Goal: Information Seeking & Learning: Learn about a topic

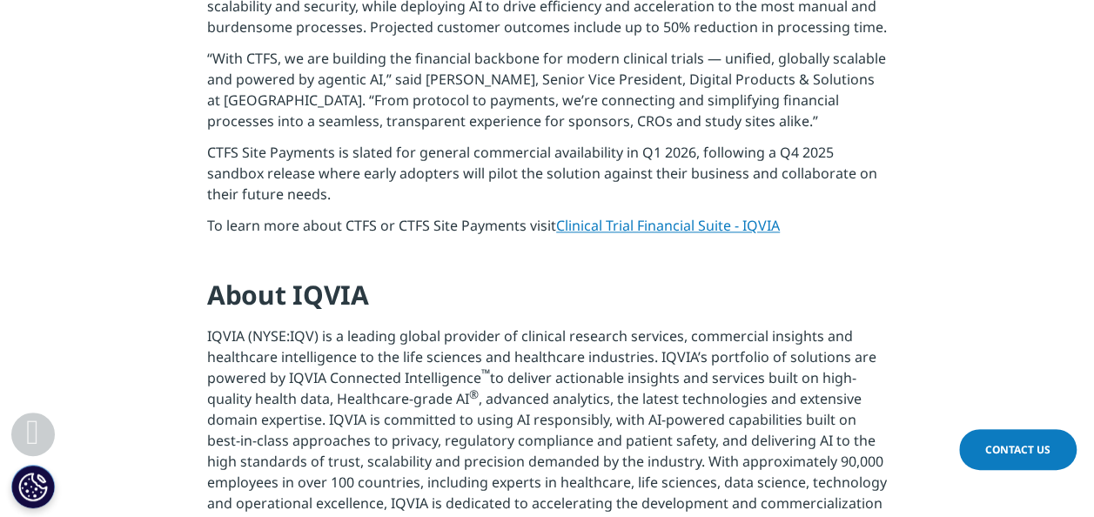
scroll to position [1004, 0]
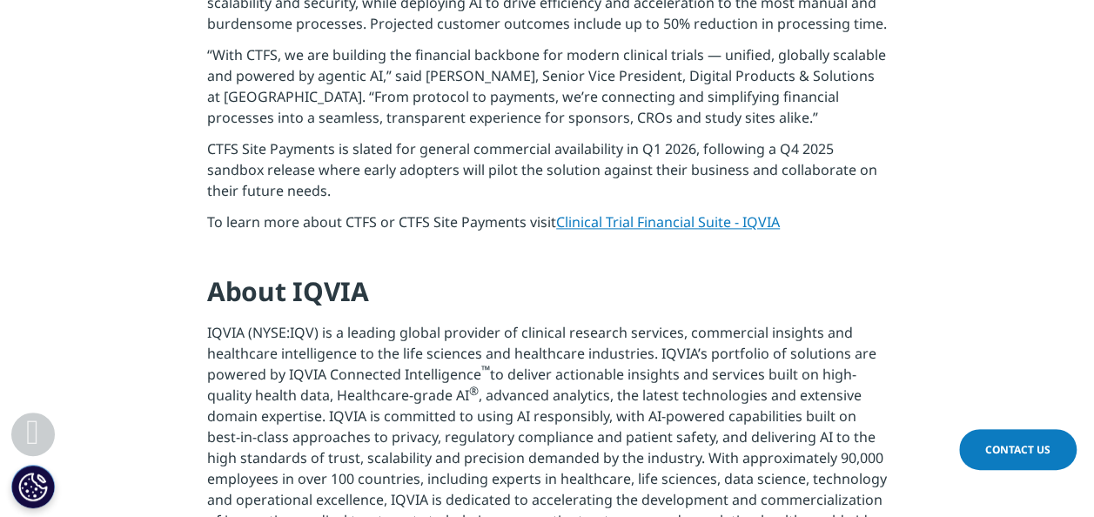
click at [679, 221] on link "Clinical Trial Financial Suite - IQVIA" at bounding box center [668, 221] width 224 height 19
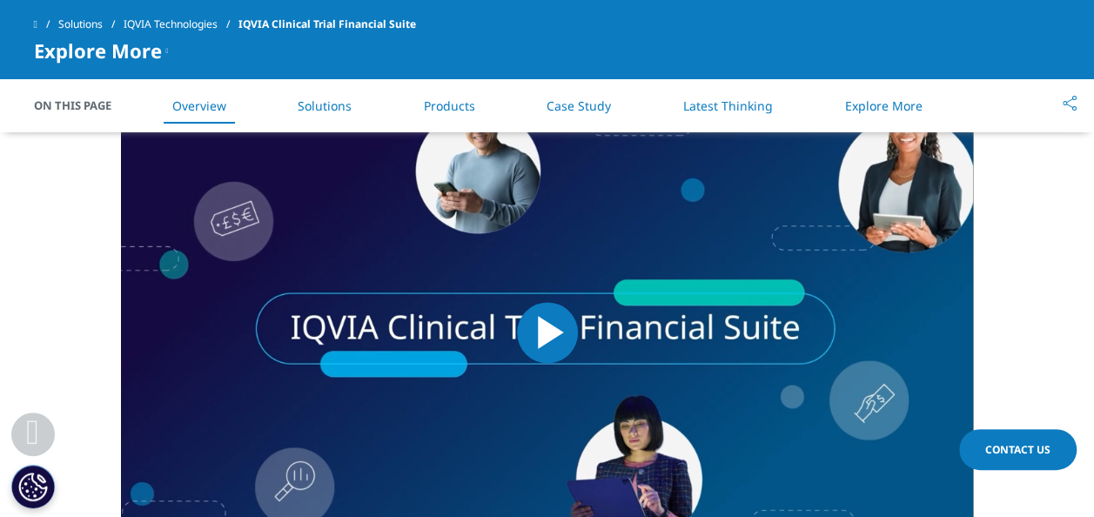
scroll to position [1043, 0]
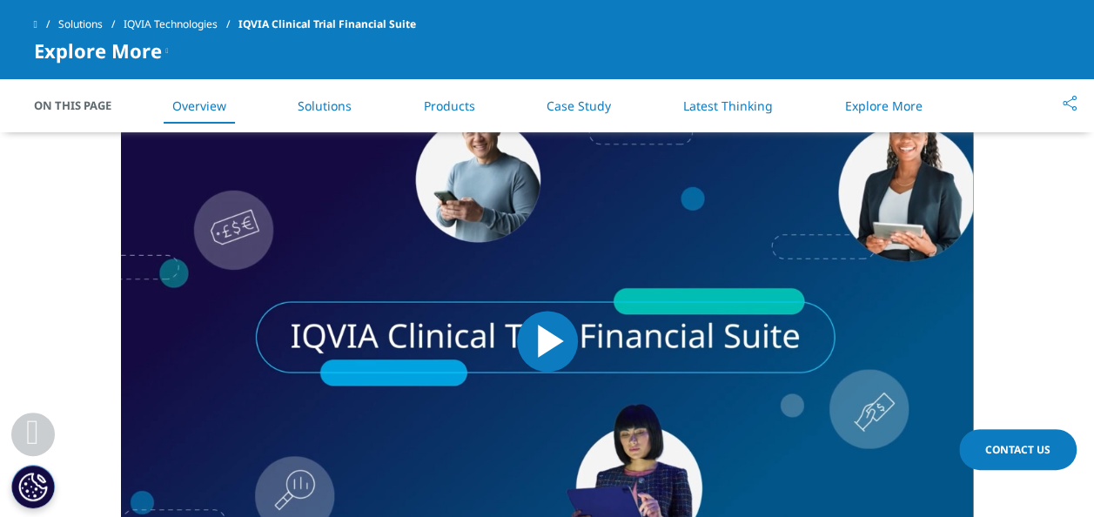
click at [547, 341] on span "Video Player" at bounding box center [547, 341] width 0 height 0
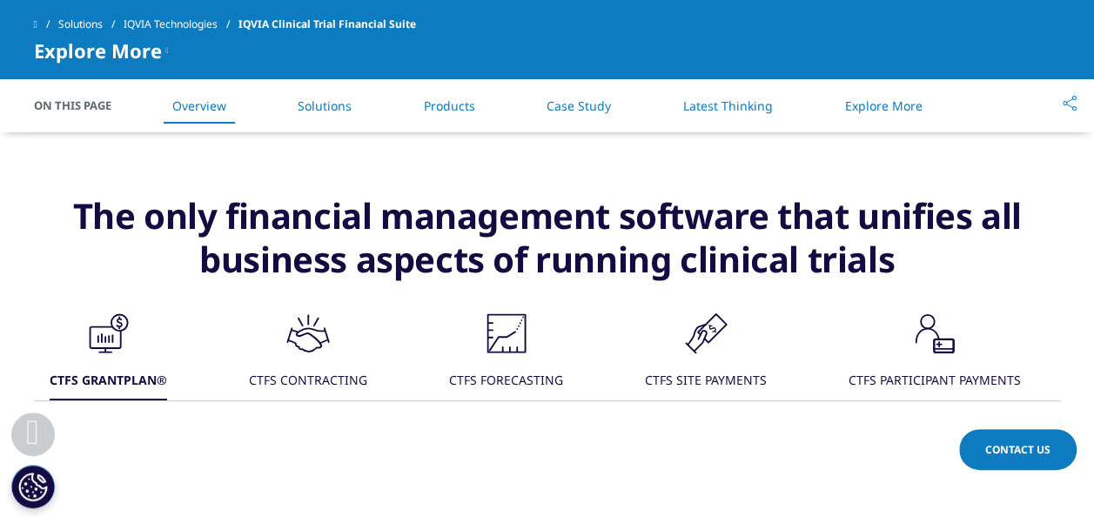
scroll to position [1560, 0]
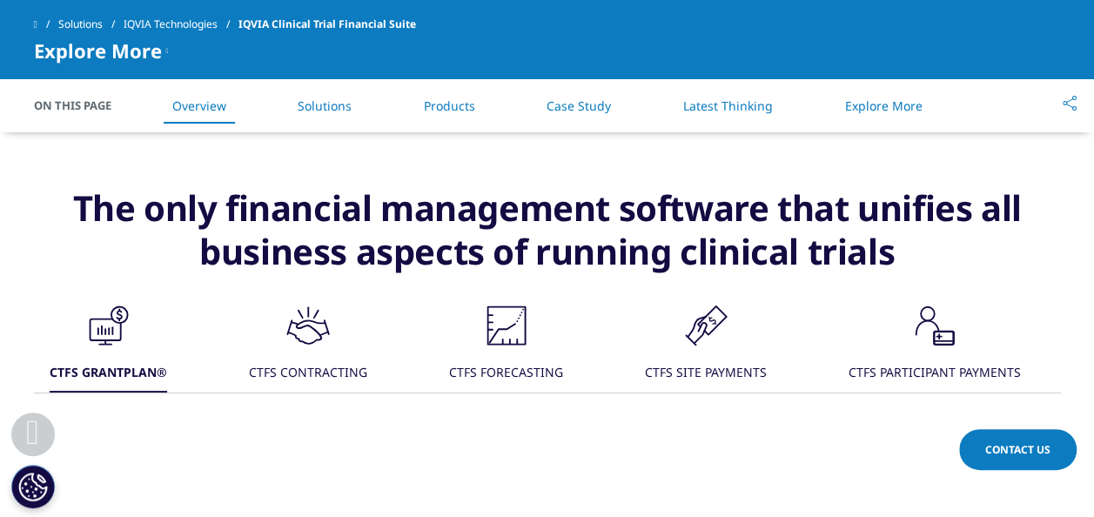
click at [686, 369] on div "CTFS SITE PAYMENTS" at bounding box center [706, 373] width 122 height 37
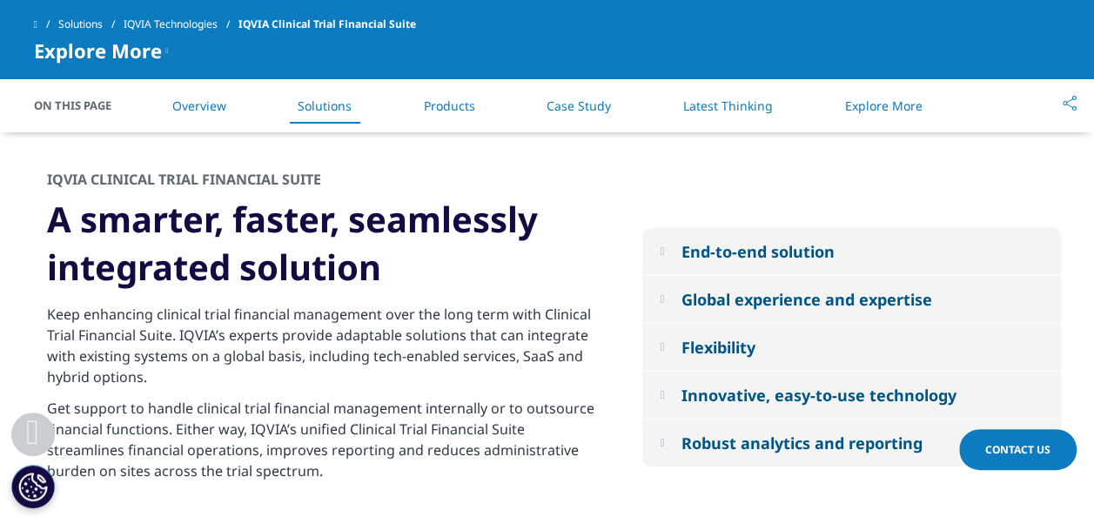
scroll to position [2362, 0]
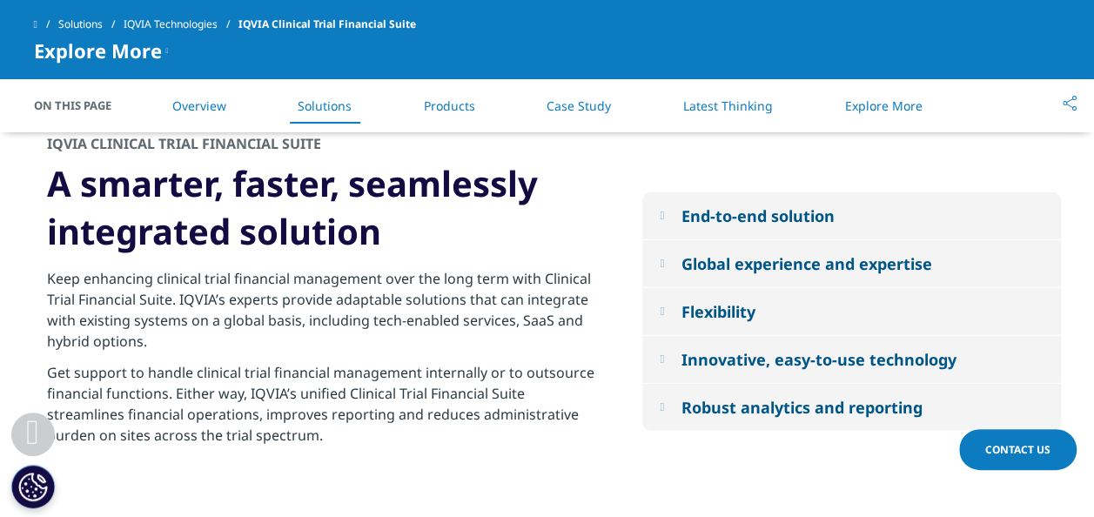
click at [815, 359] on div "Innovative, easy-to-use technology" at bounding box center [818, 359] width 275 height 21
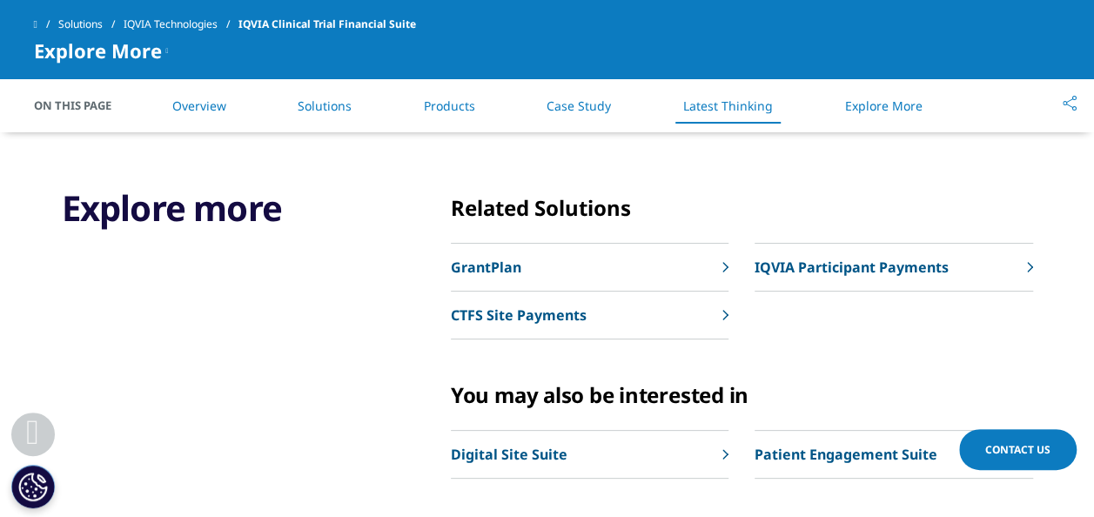
scroll to position [6334, 0]
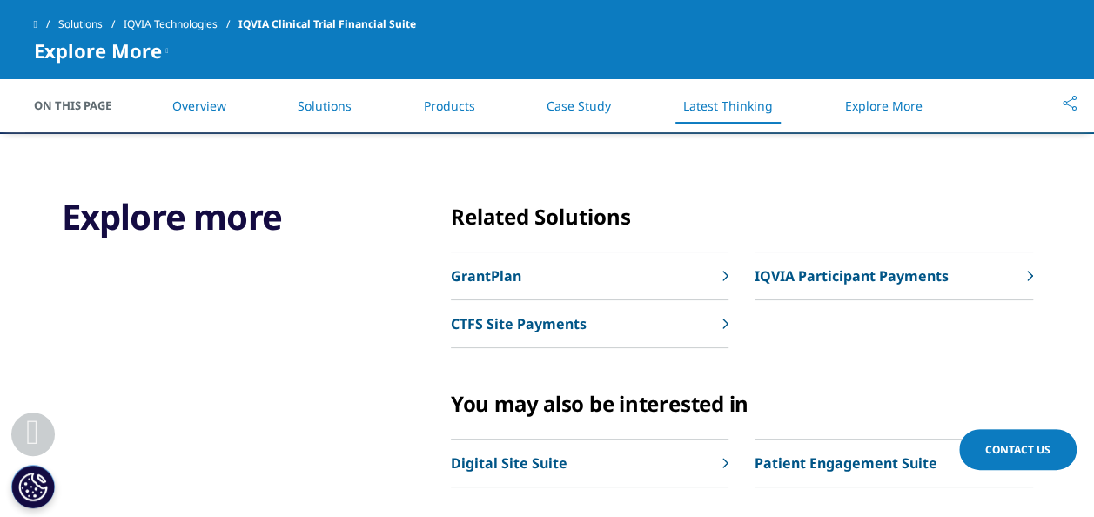
click at [552, 313] on p "CTFS Site Payments" at bounding box center [519, 323] width 136 height 21
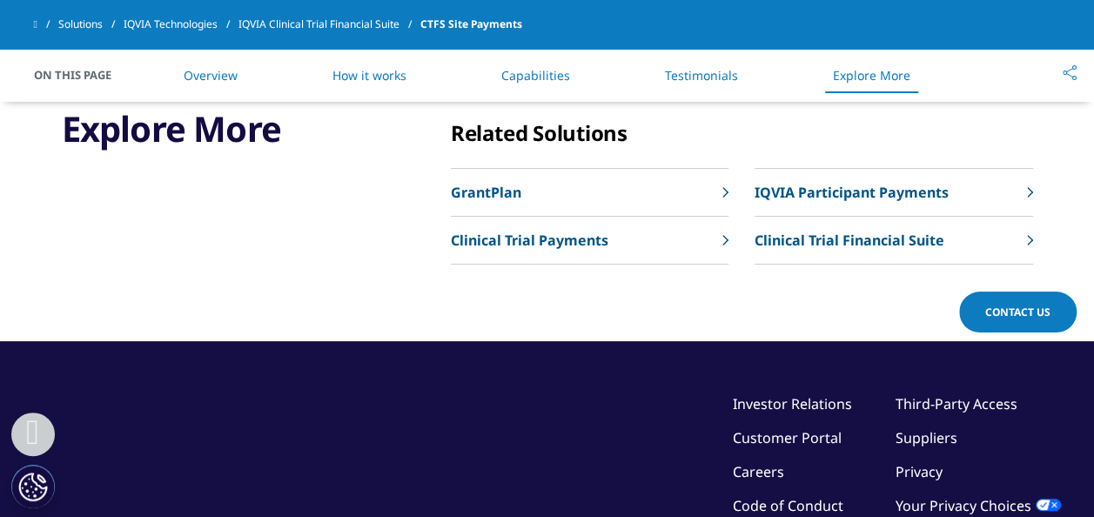
scroll to position [4247, 0]
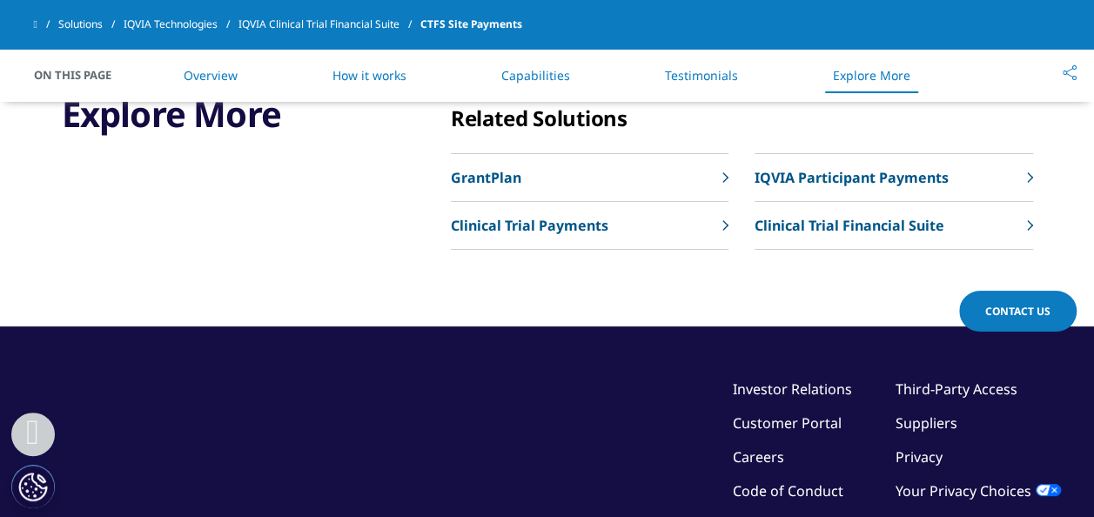
click at [589, 233] on p "Clinical Trial Payments" at bounding box center [530, 225] width 158 height 21
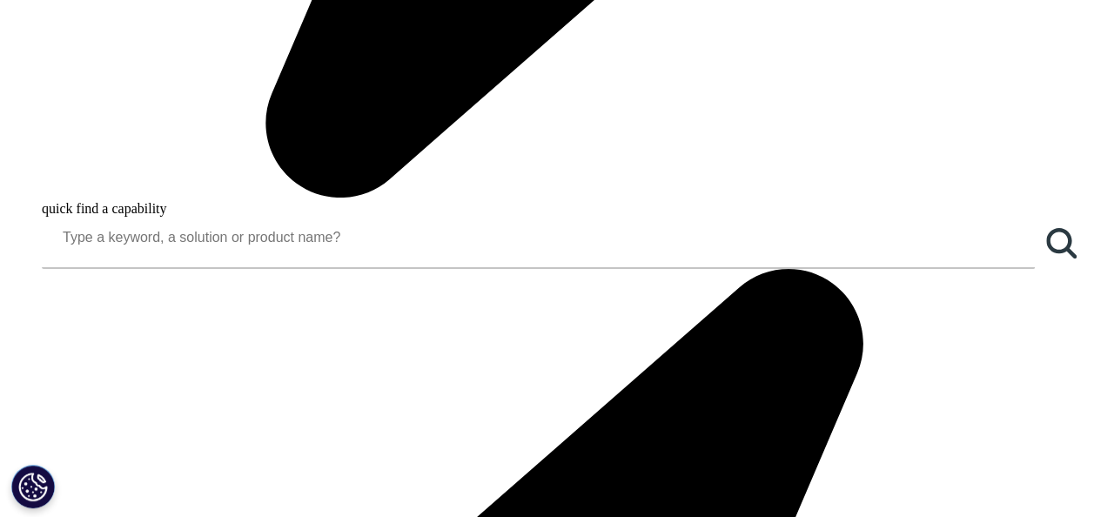
scroll to position [1907, 0]
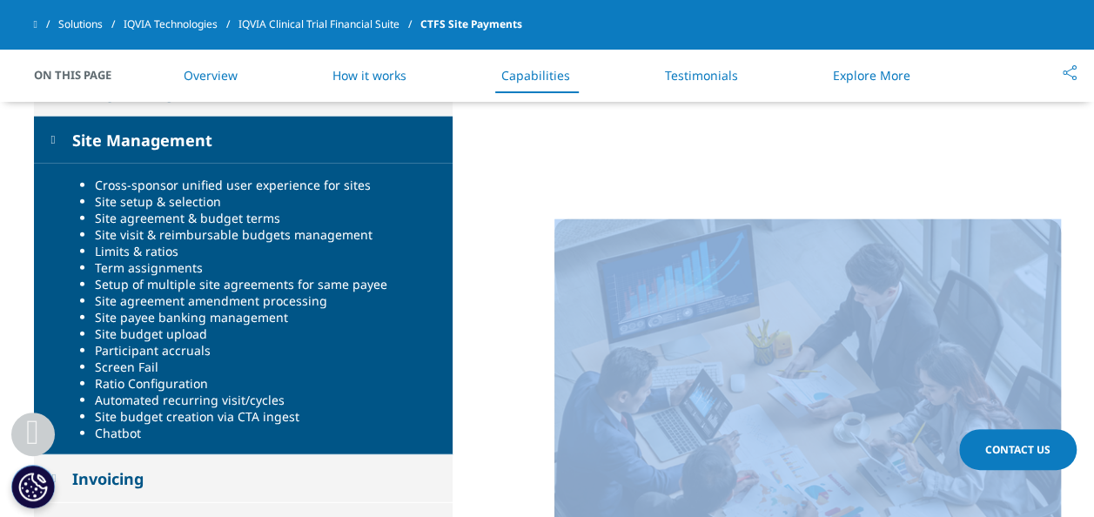
click at [1092, 507] on section "Study Management Study creation and management Study attachments Study holdback…" at bounding box center [547, 403] width 1094 height 669
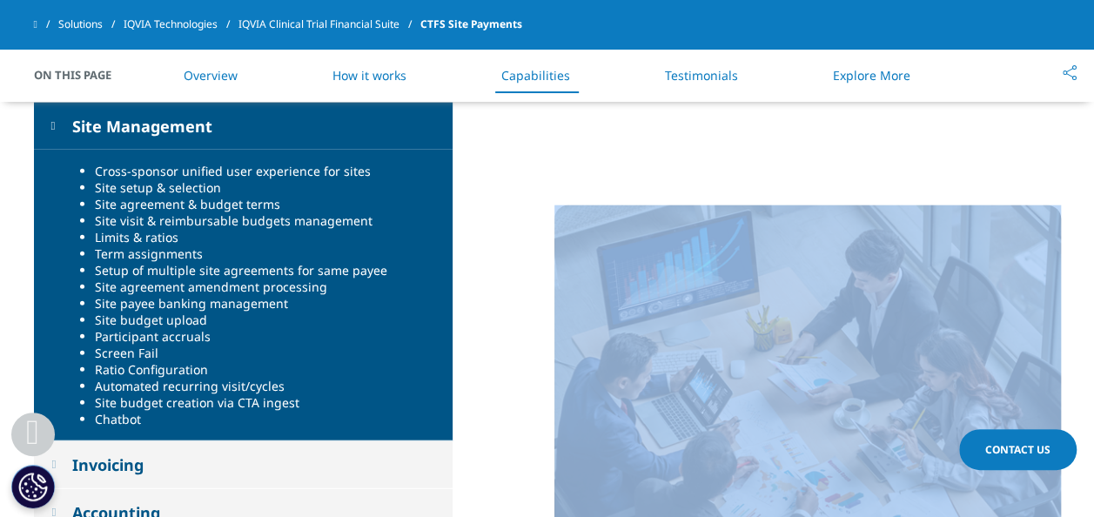
click at [1092, 507] on section "Study Management Study creation and management Study attachments Study holdback…" at bounding box center [547, 389] width 1094 height 669
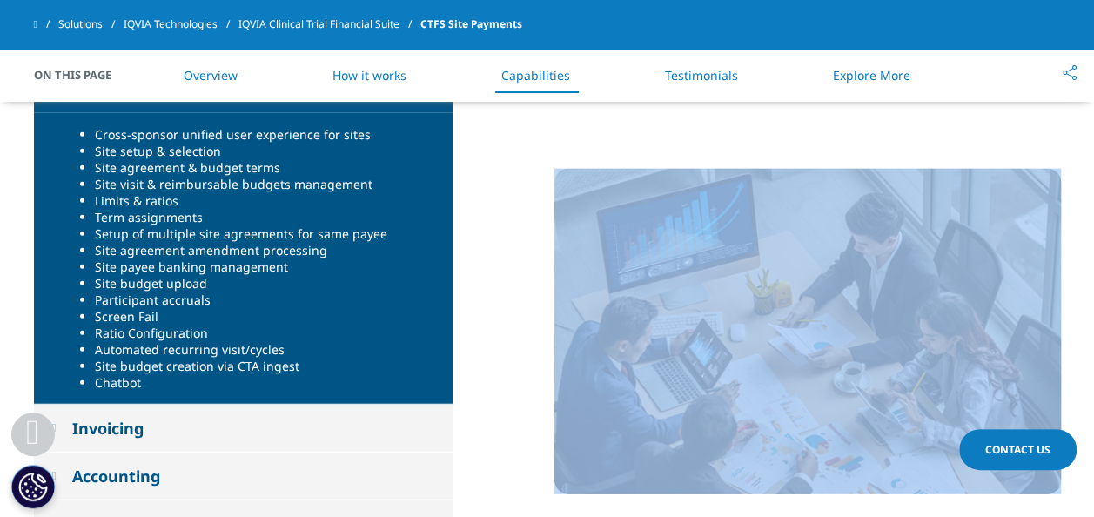
click at [1092, 507] on section "Study Management Study creation and management Study attachments Study holdback…" at bounding box center [547, 352] width 1094 height 669
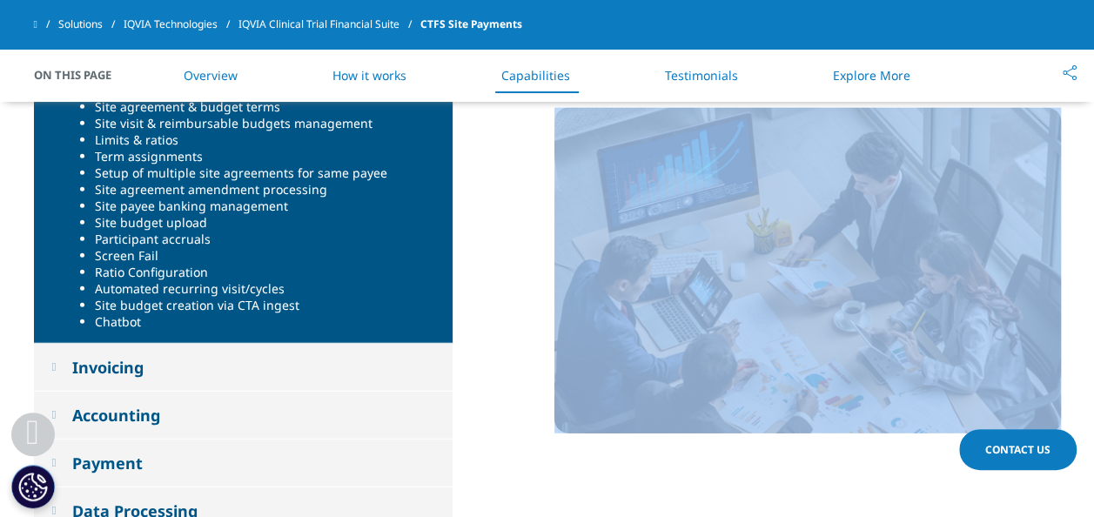
click at [1092, 507] on section "Study Management Study creation and management Study attachments Study holdback…" at bounding box center [547, 291] width 1094 height 669
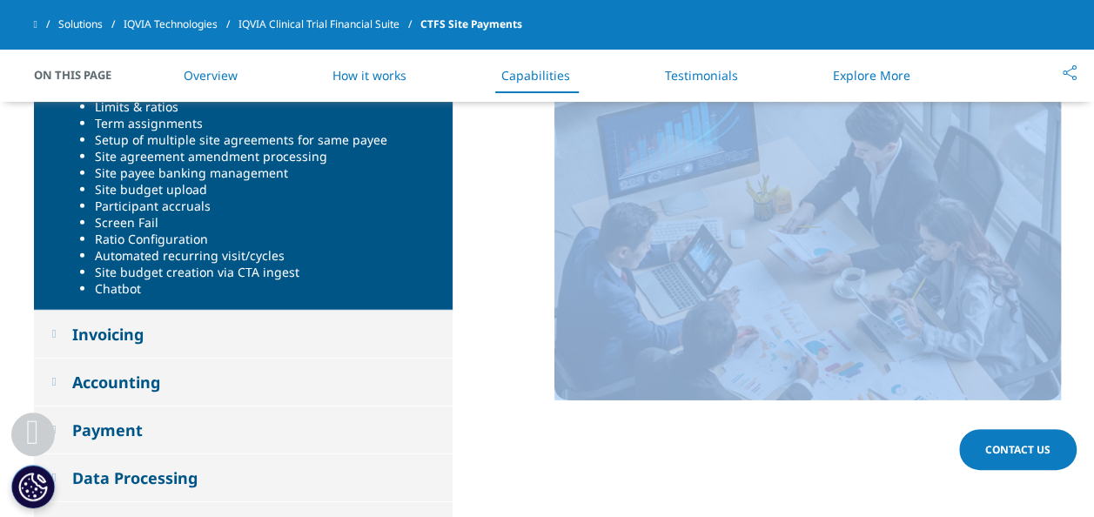
scroll to position [2175, 0]
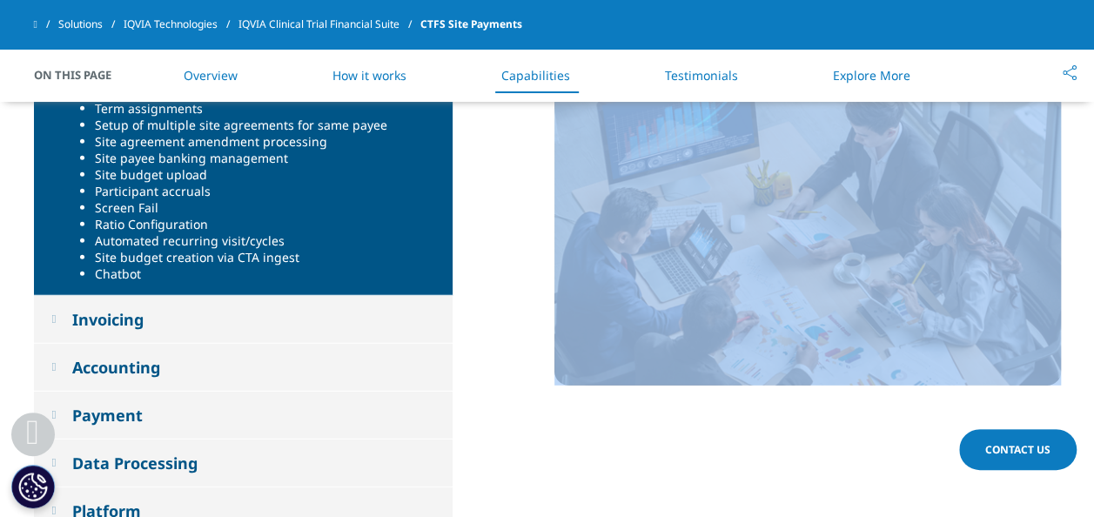
click at [1092, 507] on section "Study Management Study creation and management Study attachments Study holdback…" at bounding box center [547, 243] width 1094 height 669
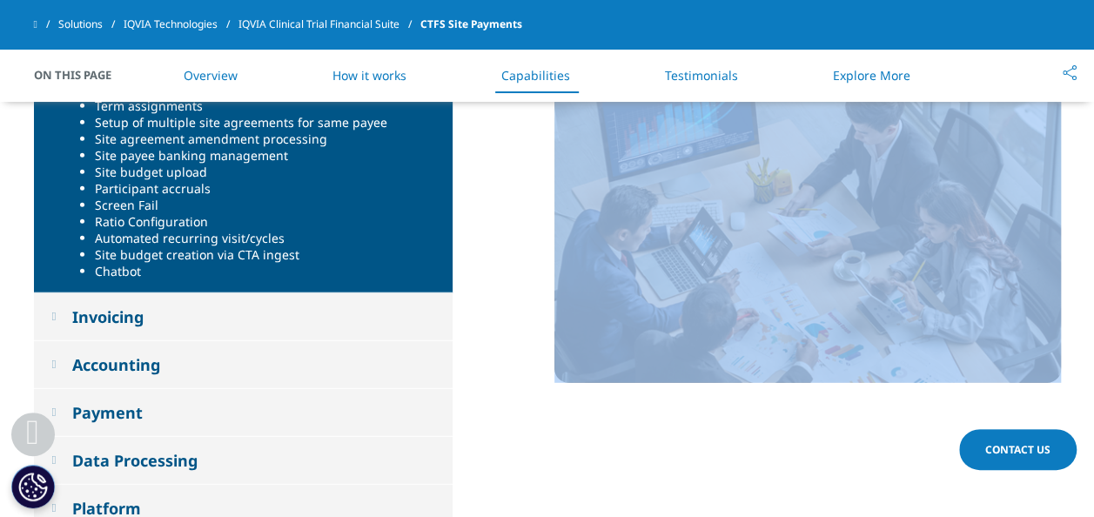
click at [113, 306] on div "Invoicing" at bounding box center [107, 316] width 71 height 21
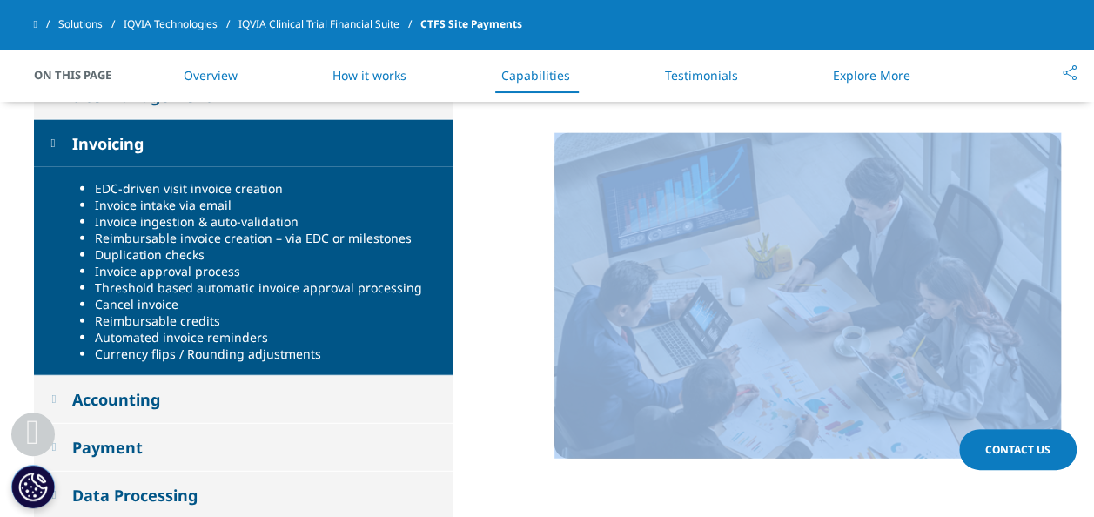
scroll to position [2036, 0]
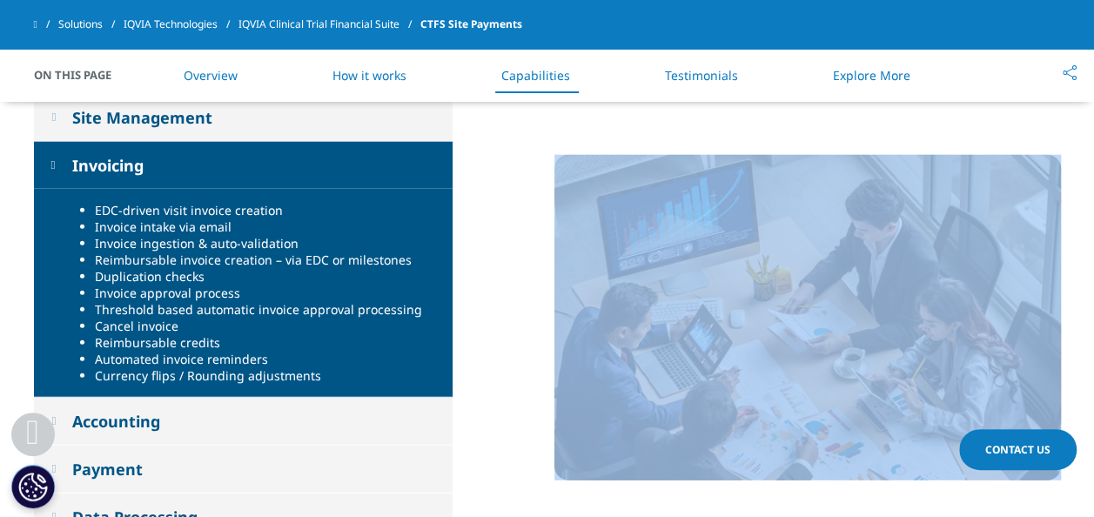
click at [102, 411] on div "Accounting" at bounding box center [116, 421] width 88 height 21
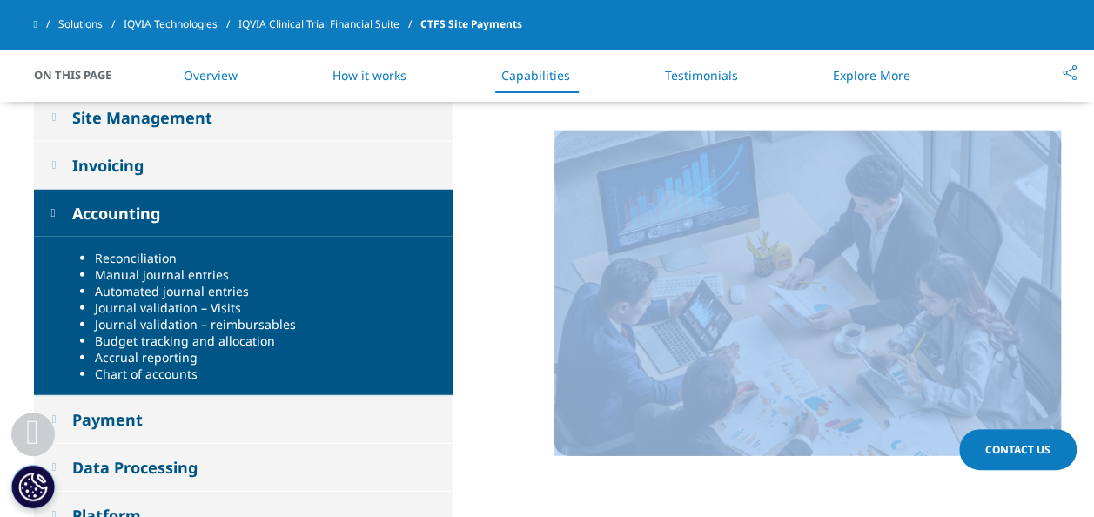
click at [116, 457] on div "Data Processing" at bounding box center [134, 467] width 125 height 21
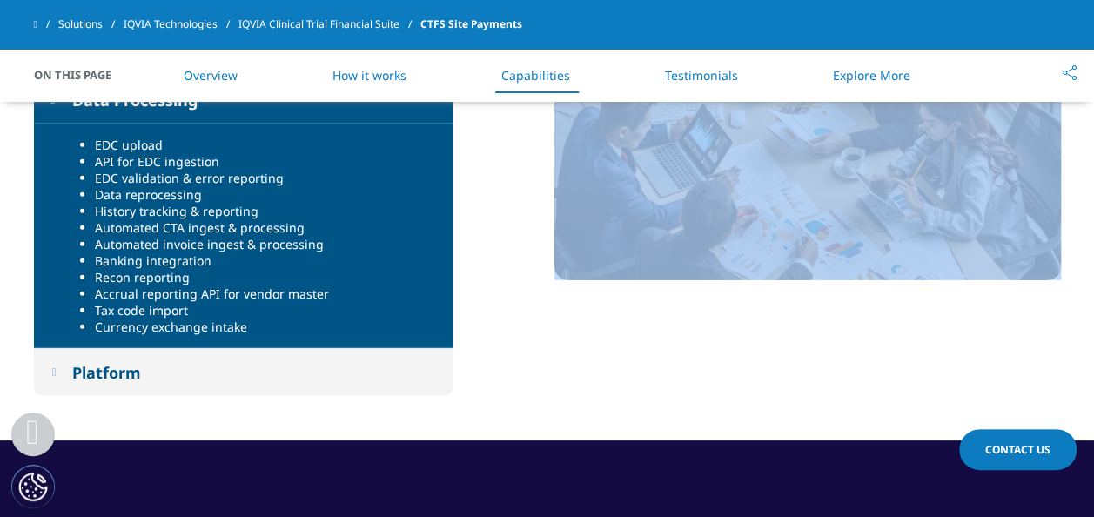
scroll to position [2280, 0]
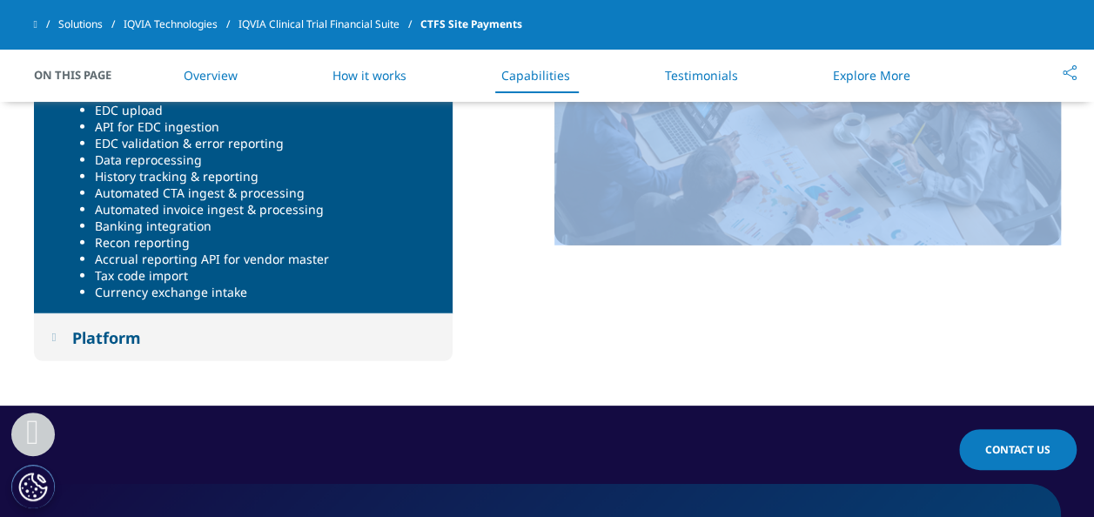
click at [91, 327] on div "Platform" at bounding box center [106, 337] width 69 height 21
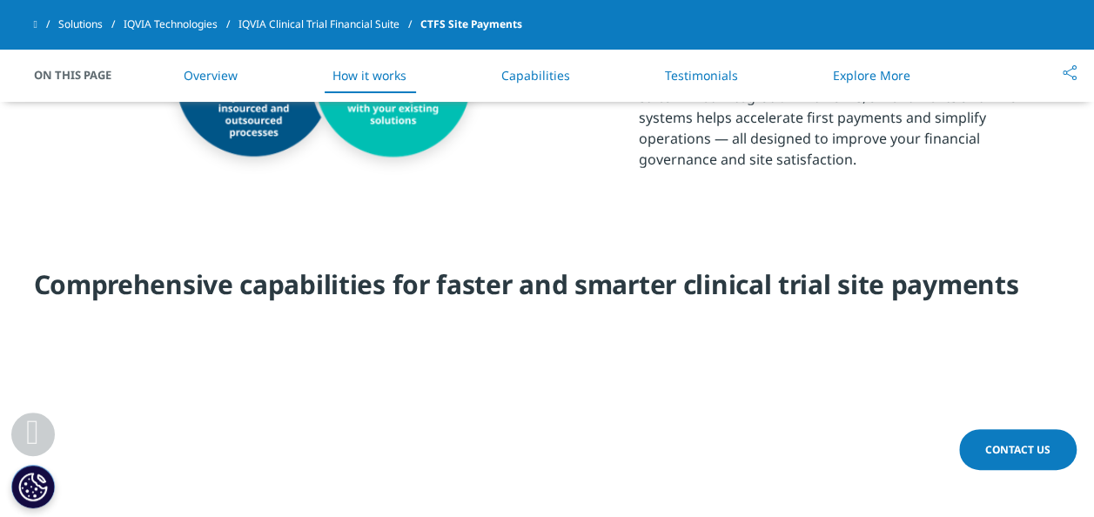
scroll to position [1665, 0]
